Goal: Task Accomplishment & Management: Use online tool/utility

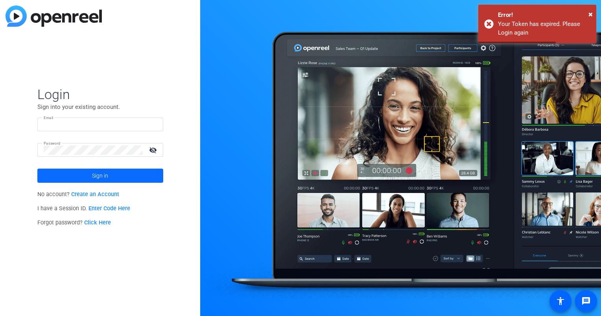
type input "hakim.kabbaj@ey.com"
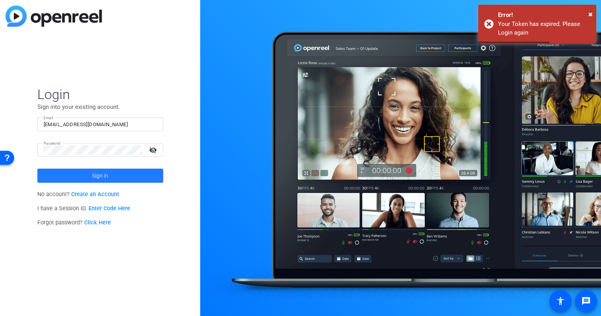
click at [71, 176] on span at bounding box center [100, 175] width 126 height 19
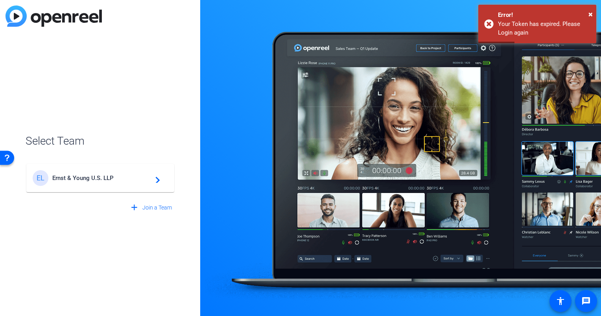
click at [71, 176] on span "Ernst & Young U.S. LLP" at bounding box center [101, 177] width 98 height 7
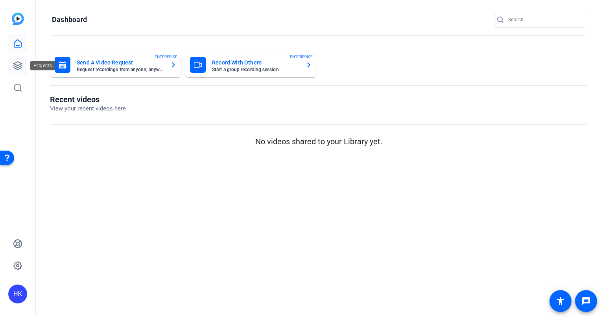
click at [20, 69] on icon at bounding box center [17, 65] width 9 height 9
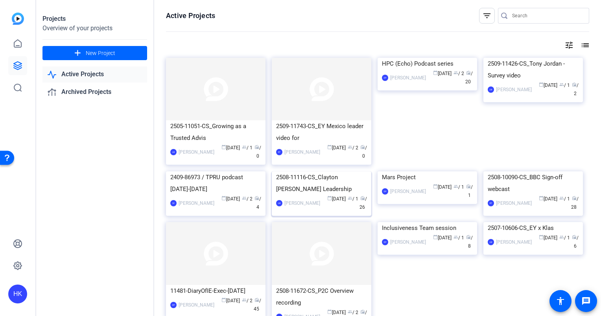
click at [333, 171] on img at bounding box center [321, 171] width 99 height 0
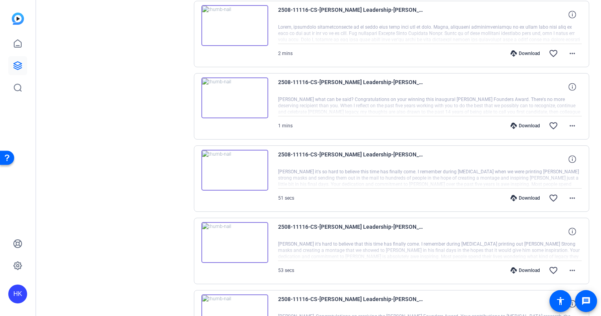
scroll to position [231, 0]
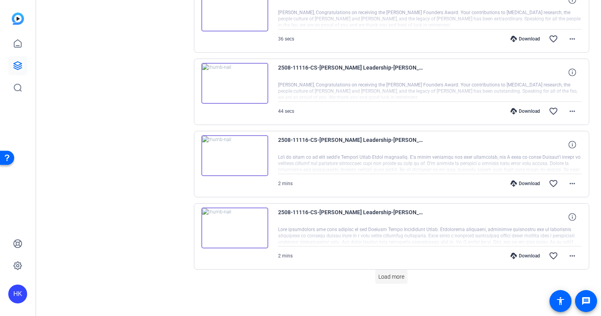
click at [387, 273] on span "Load more" at bounding box center [391, 277] width 26 height 8
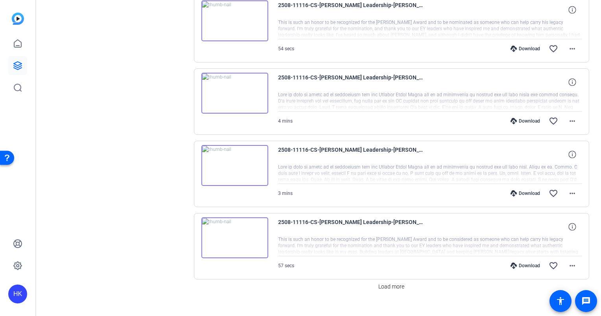
scroll to position [1272, 0]
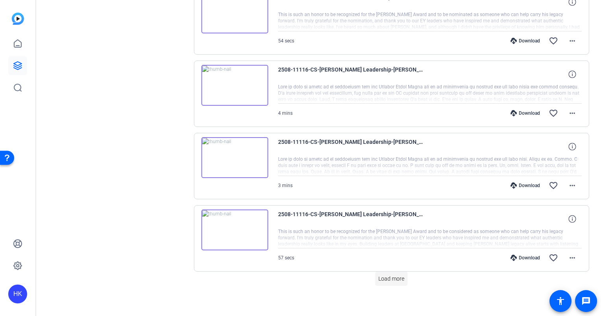
click at [382, 276] on span "Load more" at bounding box center [391, 279] width 26 height 8
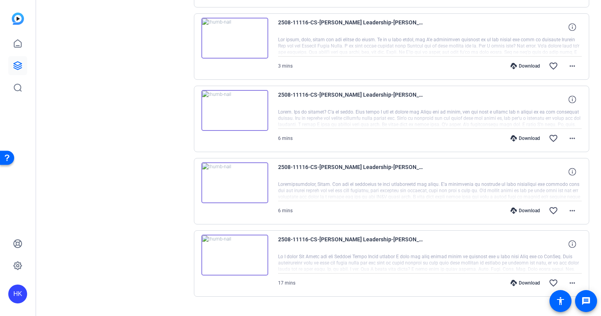
scroll to position [1690, 0]
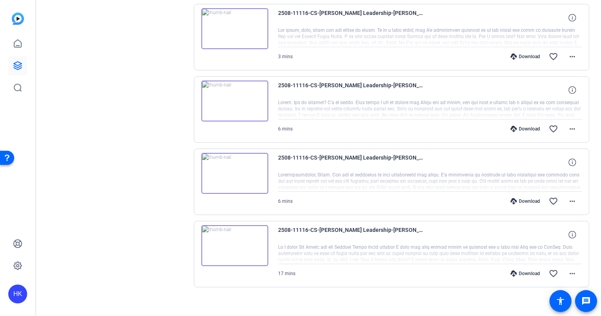
click at [227, 242] on img at bounding box center [234, 245] width 67 height 41
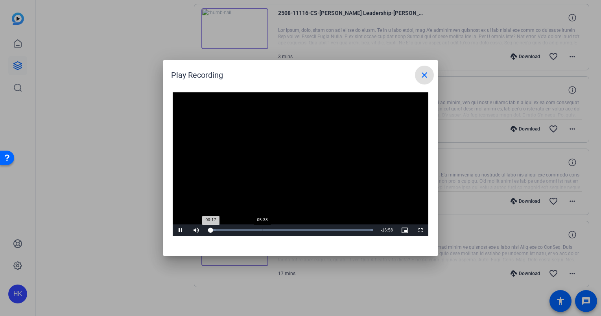
click at [261, 230] on div "Loaded : 100.00% 05:38 00:17" at bounding box center [290, 230] width 165 height 2
click at [245, 228] on div "Loaded : 100.00% 04:07 05:38" at bounding box center [290, 230] width 173 height 12
click at [277, 226] on div "Loaded : 100.00% 07:17 03:59" at bounding box center [290, 230] width 173 height 12
click at [420, 76] on mat-icon "close" at bounding box center [423, 74] width 9 height 9
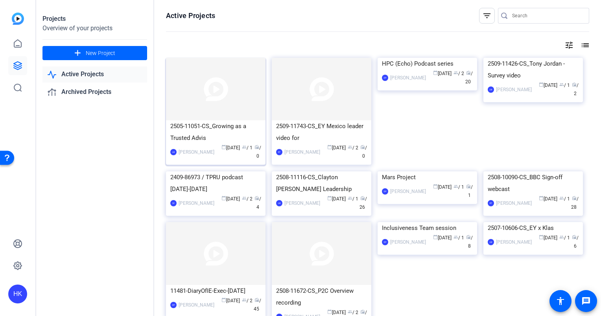
click at [206, 91] on img at bounding box center [215, 89] width 99 height 62
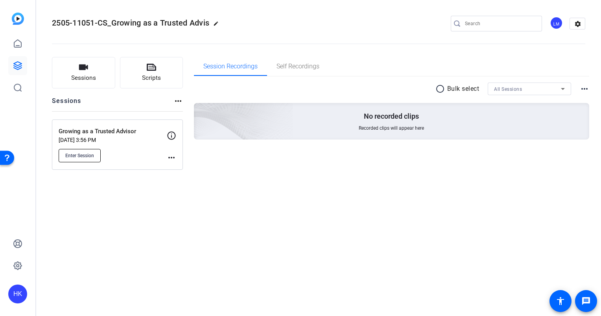
click at [85, 150] on button "Enter Session" at bounding box center [80, 155] width 42 height 13
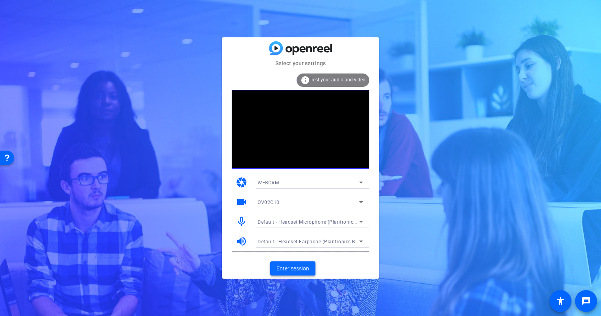
click at [293, 267] on span "Enter session" at bounding box center [292, 269] width 33 height 8
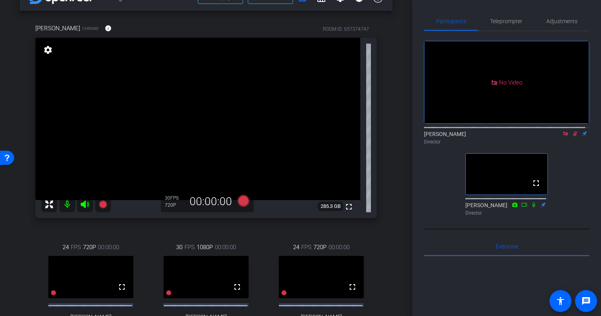
scroll to position [28, 0]
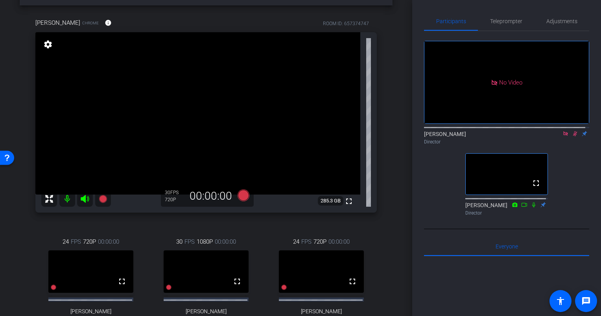
click at [46, 47] on mat-icon "settings" at bounding box center [47, 44] width 11 height 9
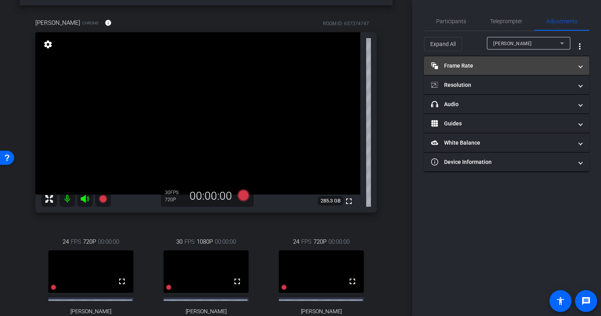
click at [572, 64] on mat-panel-title "Frame Rate Frame Rate" at bounding box center [501, 66] width 141 height 8
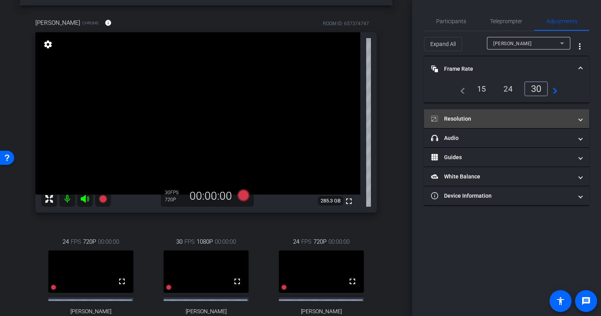
click at [506, 111] on mat-expansion-panel-header "Resolution" at bounding box center [506, 118] width 165 height 19
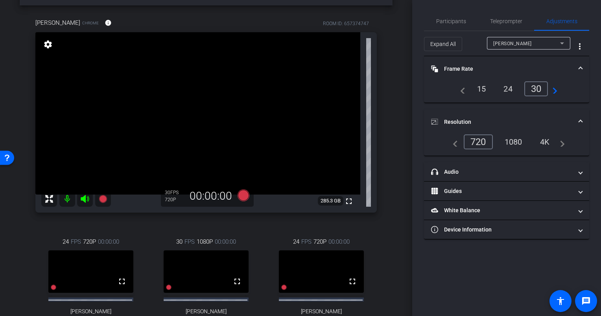
click at [517, 141] on div "1080" at bounding box center [512, 141] width 29 height 13
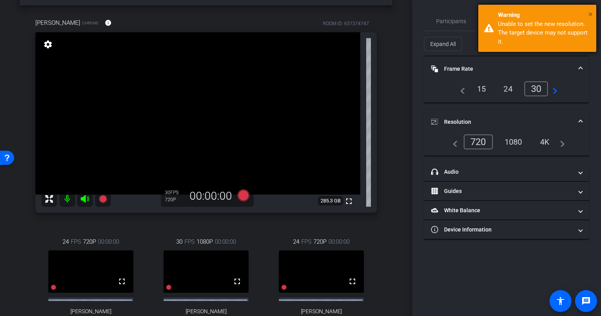
click at [590, 13] on span "×" at bounding box center [590, 13] width 4 height 9
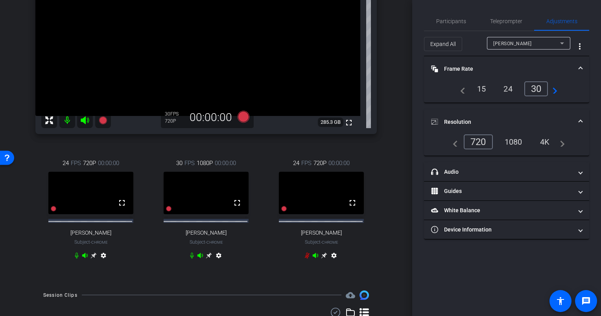
scroll to position [107, 0]
click at [395, 206] on div "arrow_back Growing as a Trusted Advisor Back to project Send invite account_box…" at bounding box center [206, 51] width 412 height 316
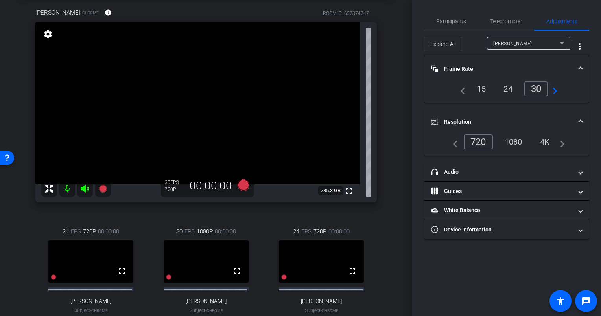
scroll to position [38, 0]
click at [454, 18] on span "Participants" at bounding box center [451, 21] width 30 height 6
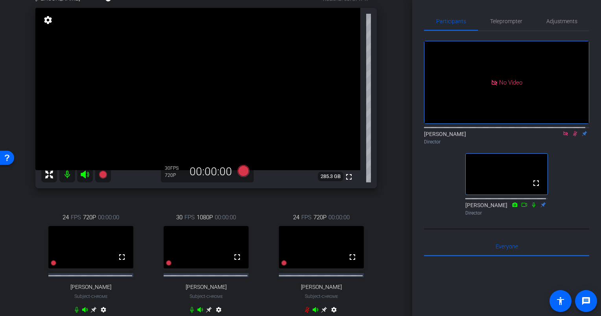
scroll to position [46, 0]
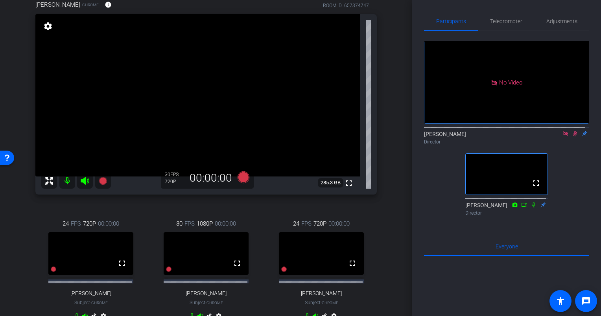
click at [571, 131] on icon at bounding box center [574, 134] width 6 height 6
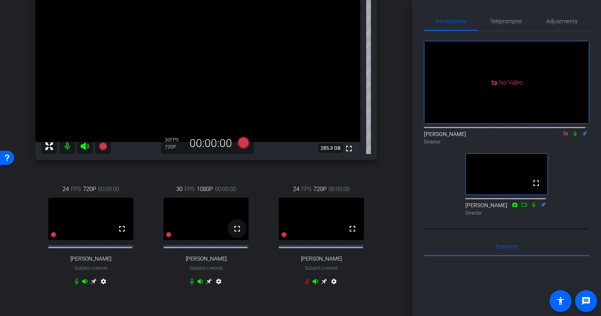
scroll to position [80, 0]
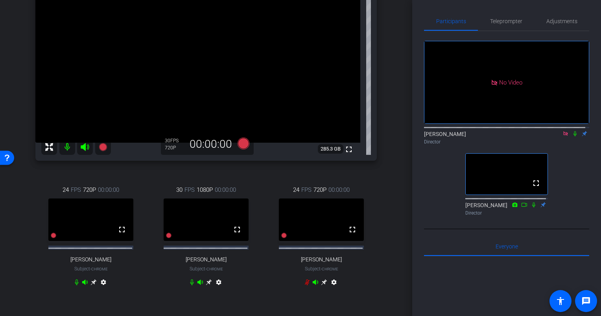
click at [206, 285] on icon at bounding box center [209, 282] width 6 height 6
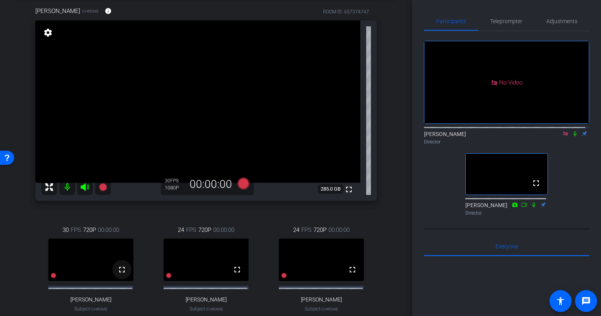
scroll to position [101, 0]
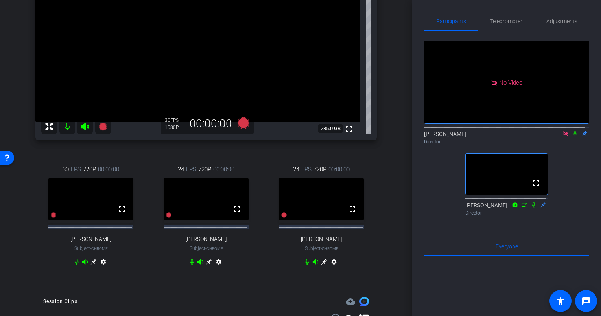
click at [94, 265] on icon at bounding box center [93, 262] width 6 height 6
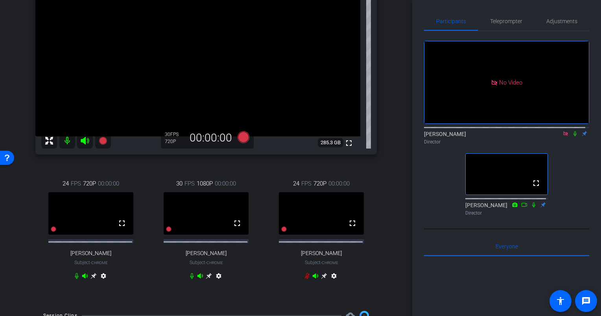
scroll to position [78, 0]
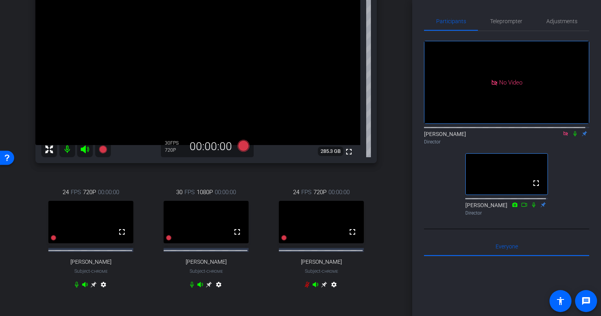
click at [208, 287] on icon at bounding box center [209, 284] width 6 height 6
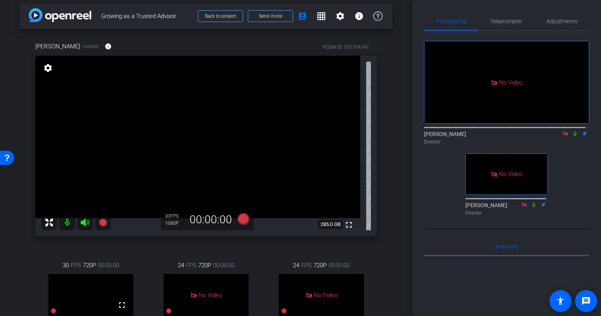
scroll to position [0, 0]
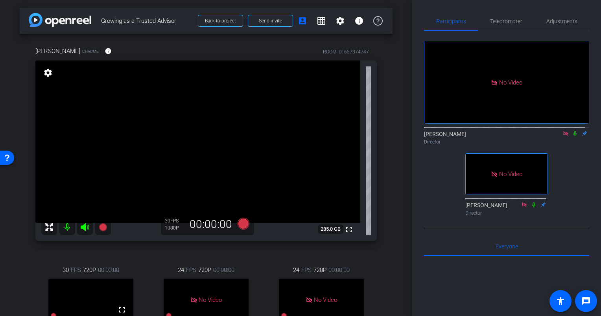
click at [573, 131] on icon at bounding box center [574, 133] width 3 height 5
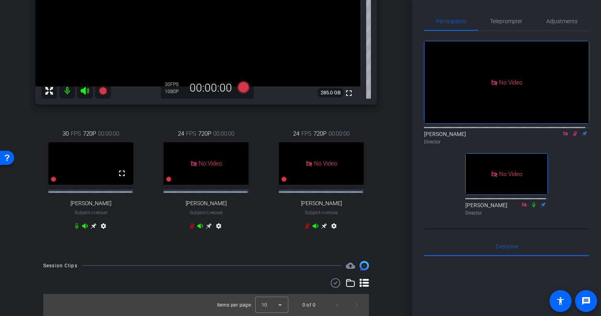
scroll to position [111, 0]
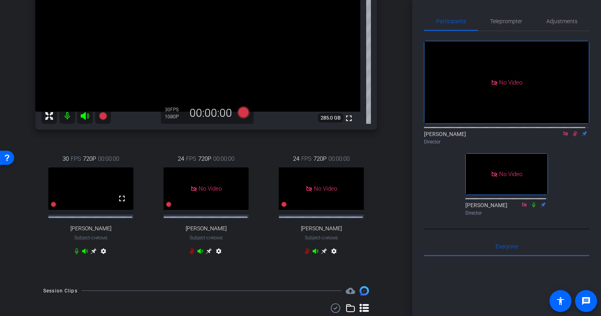
click at [384, 190] on div "[PERSON_NAME] Chrome info ROOM ID: 657374747 fullscreen settings 285.0 GB 30 FP…" at bounding box center [206, 101] width 373 height 356
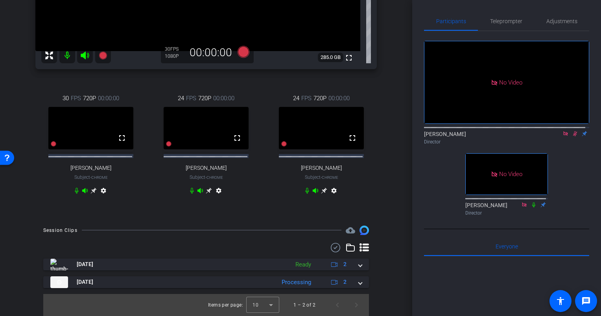
scroll to position [176, 0]
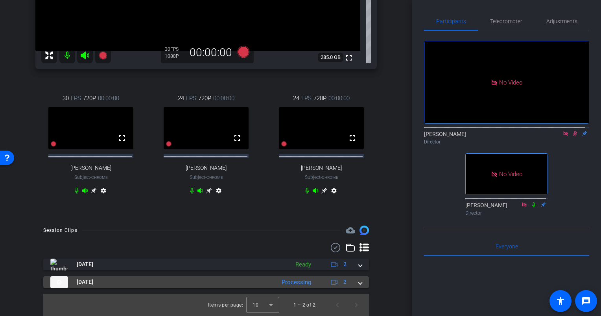
click at [356, 277] on mat-expansion-panel-header "[DATE] Processing 2" at bounding box center [205, 282] width 325 height 12
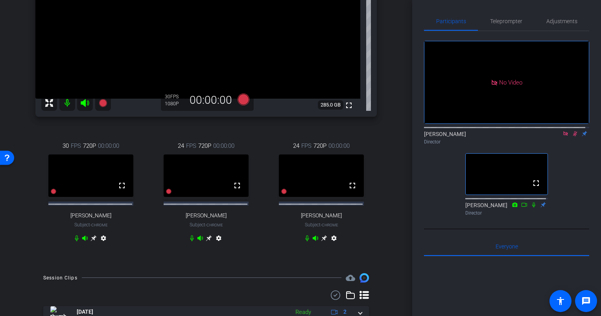
scroll to position [124, 0]
click at [573, 131] on icon at bounding box center [575, 133] width 4 height 5
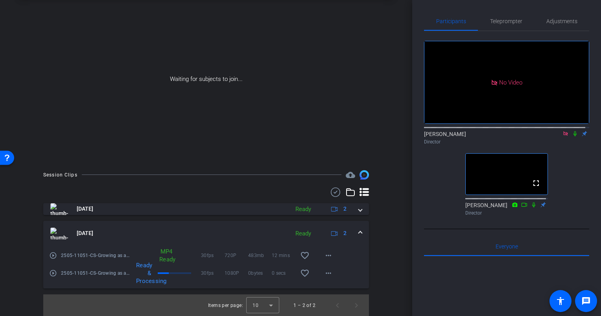
scroll to position [0, 0]
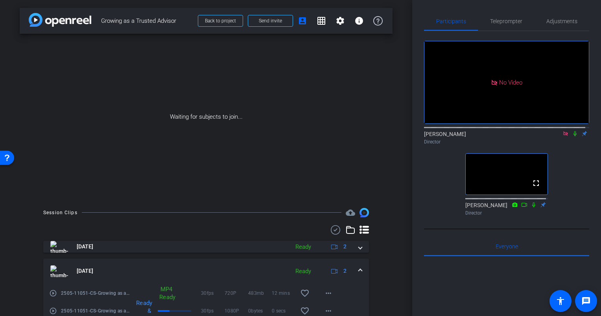
click at [562, 131] on icon at bounding box center [565, 134] width 6 height 6
click at [358, 268] on span at bounding box center [359, 271] width 3 height 8
